Goal: Obtain resource: Download file/media

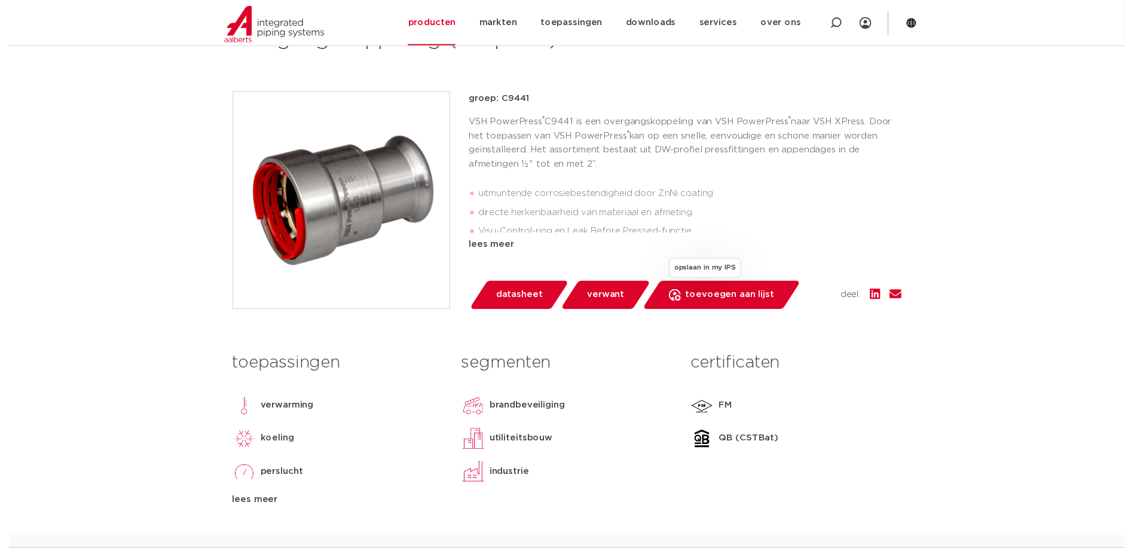
scroll to position [239, 0]
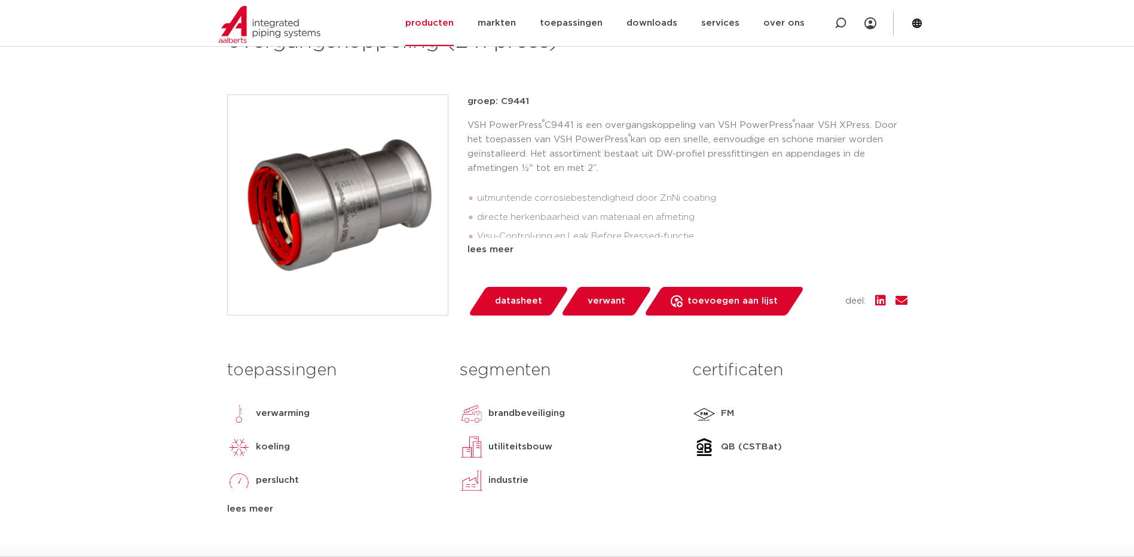
click at [523, 300] on span "datasheet" at bounding box center [518, 301] width 47 height 19
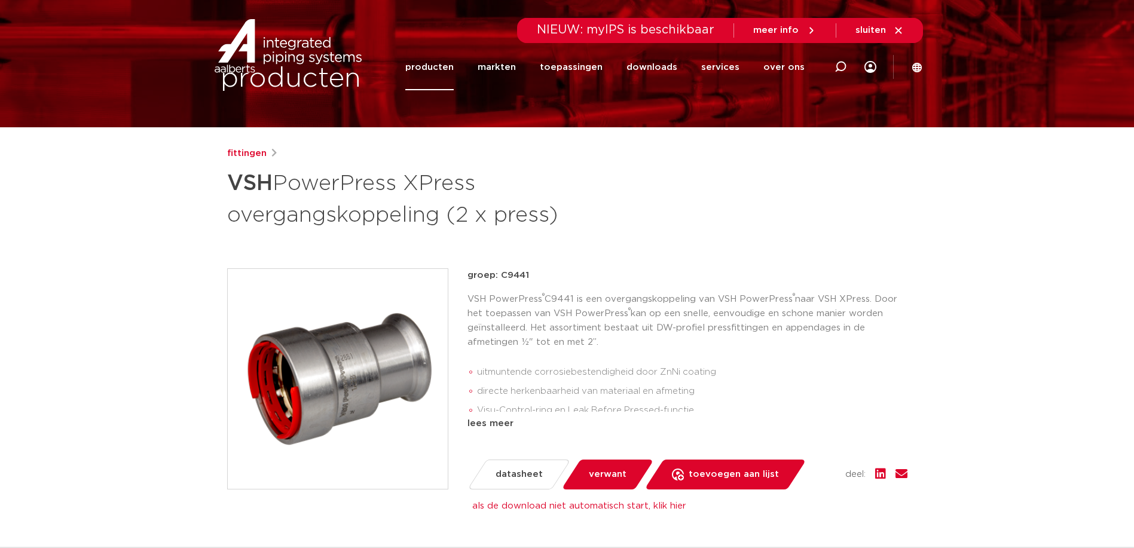
scroll to position [0, 0]
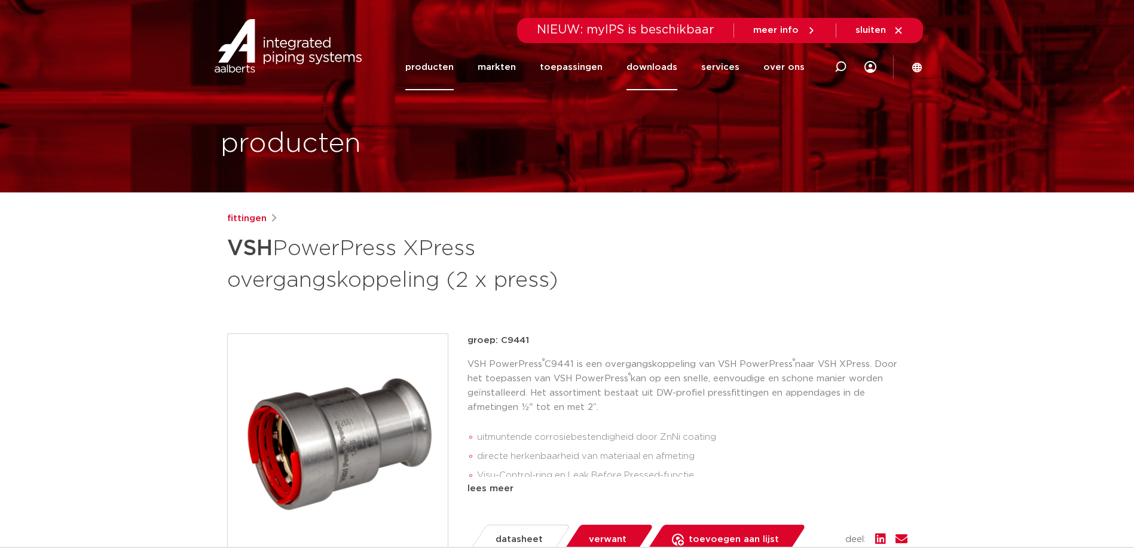
click at [663, 66] on link "downloads" at bounding box center [651, 67] width 51 height 46
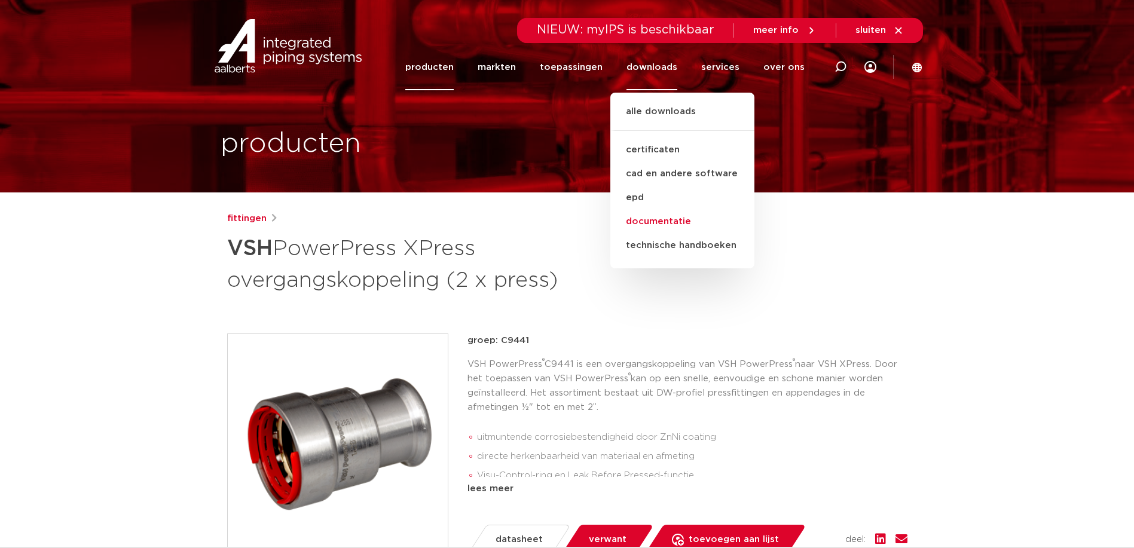
click at [666, 221] on link "documentatie" at bounding box center [682, 222] width 144 height 24
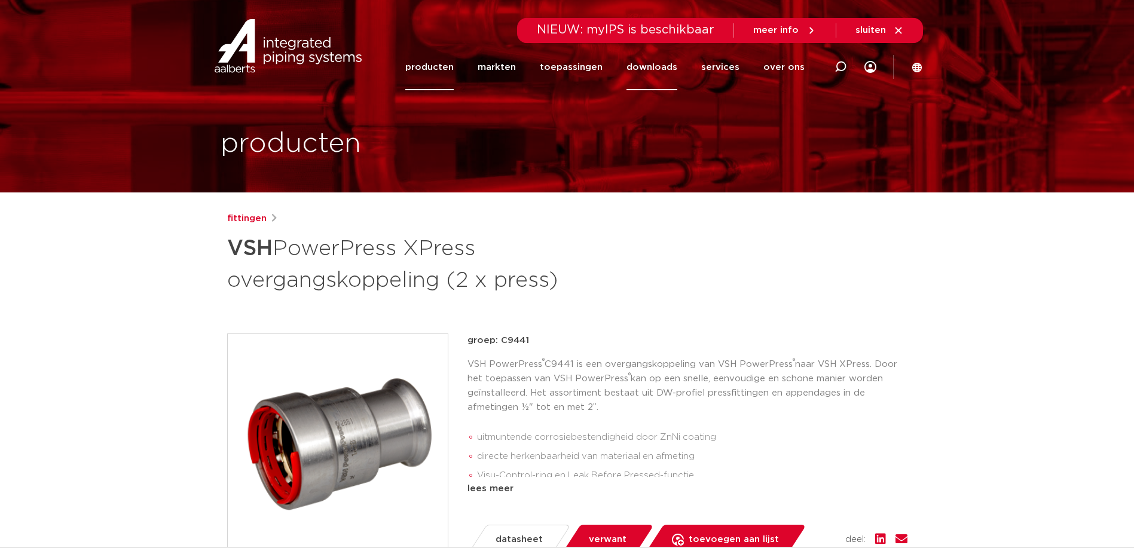
click at [674, 64] on link "downloads" at bounding box center [651, 67] width 51 height 46
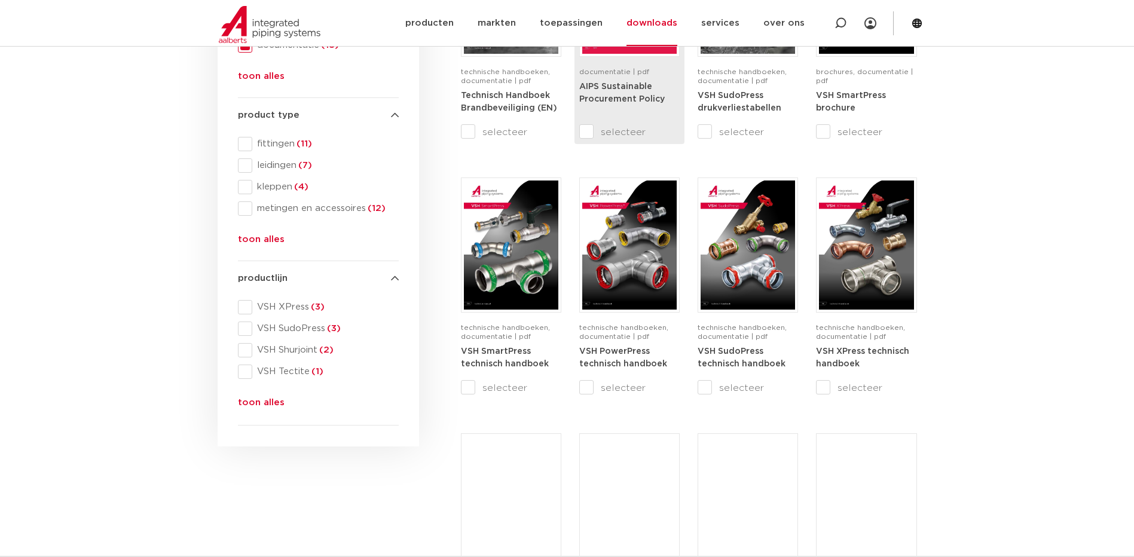
scroll to position [359, 0]
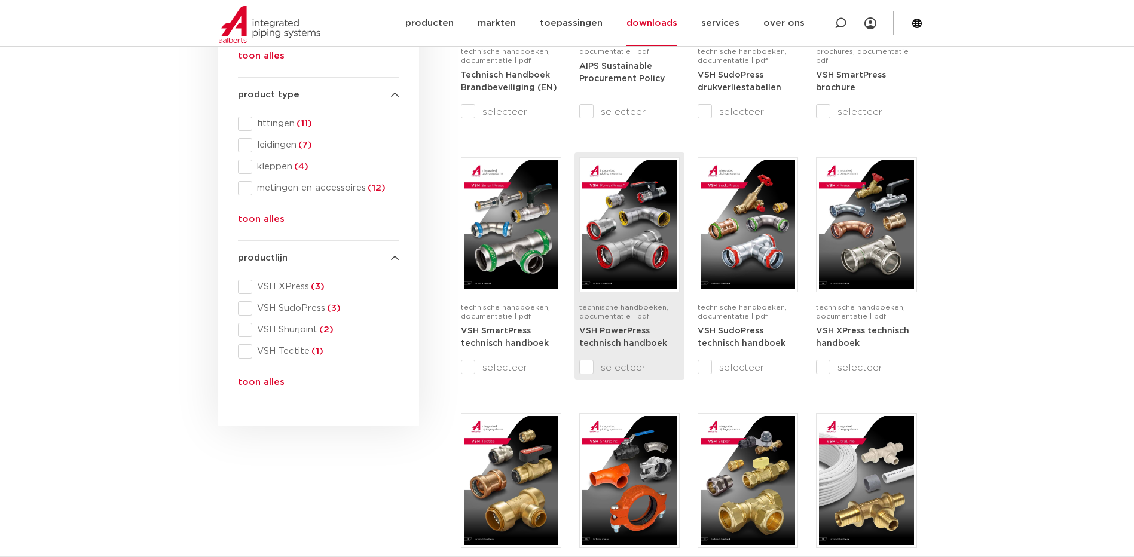
click at [628, 238] on img at bounding box center [629, 224] width 94 height 129
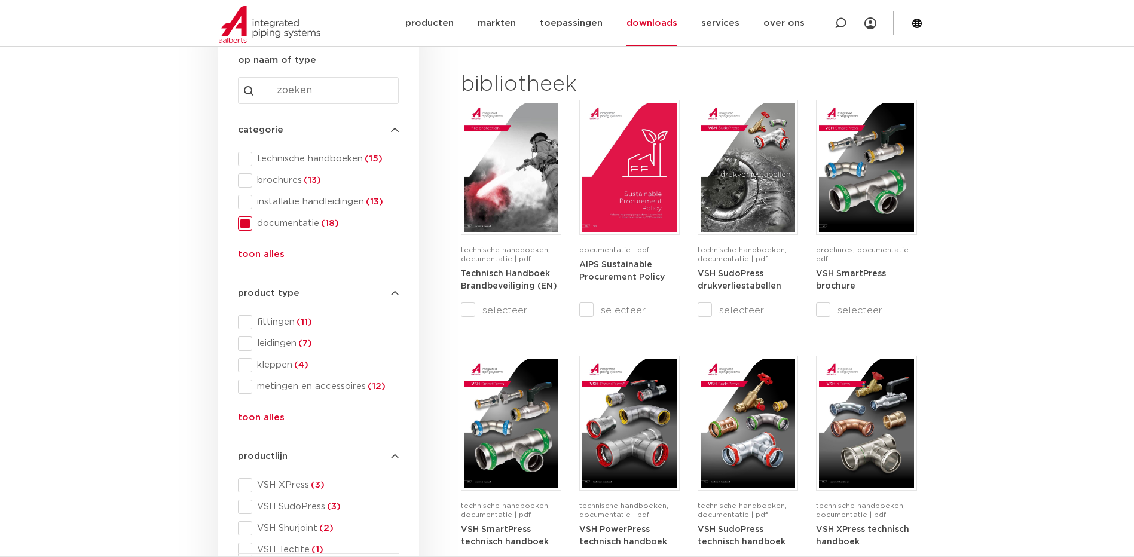
scroll to position [120, 0]
